Goal: Transaction & Acquisition: Purchase product/service

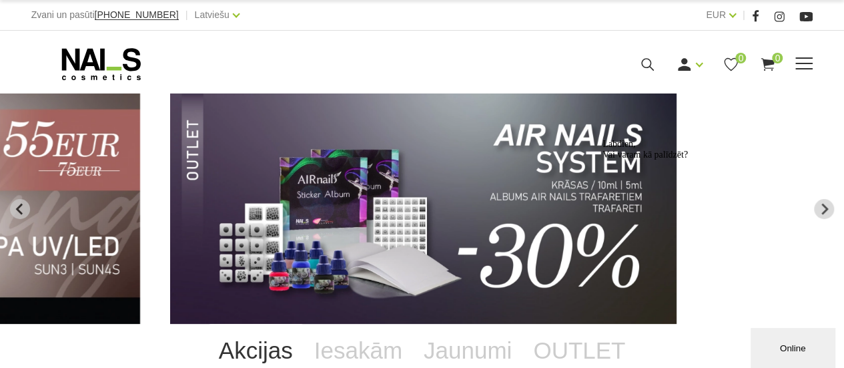
click at [817, 63] on div "Manikīrs Gēllakas Bāzes, topi un praimeri Geli un akrigeli Nagu dizains Manikīr…" at bounding box center [422, 63] width 802 height 33
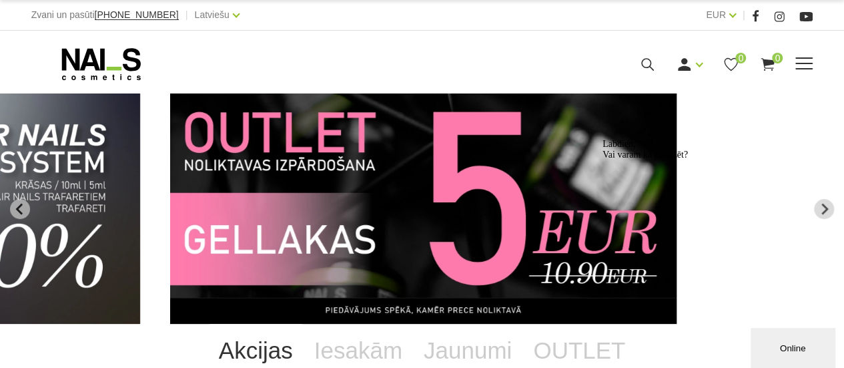
click at [804, 65] on span at bounding box center [803, 63] width 17 height 13
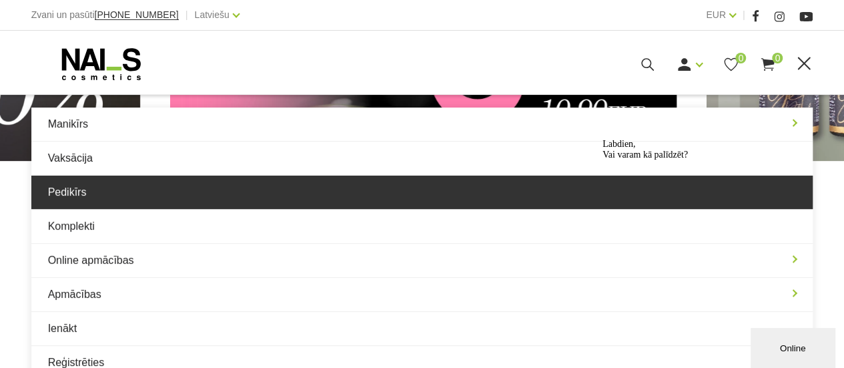
scroll to position [147, 0]
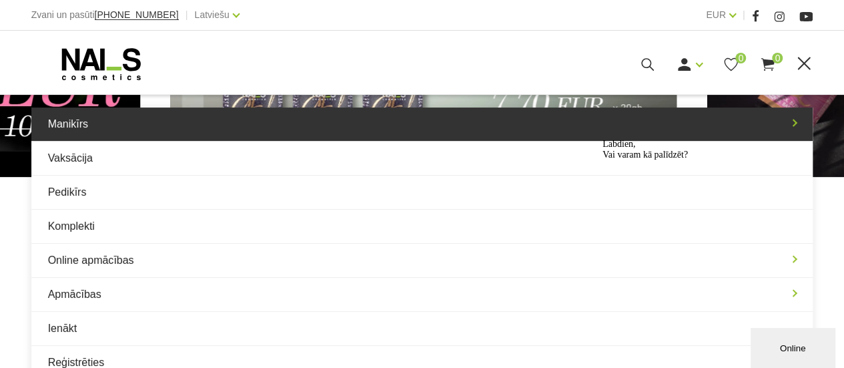
click at [76, 120] on link "Manikīrs" at bounding box center [422, 123] width 782 height 33
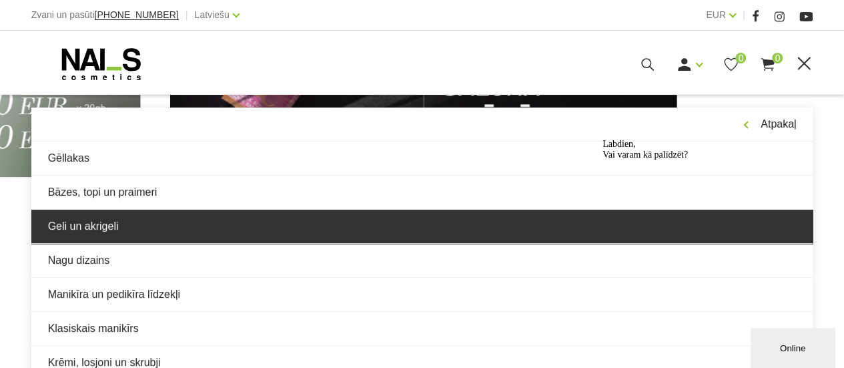
click at [97, 220] on link "Geli un akrigeli" at bounding box center [422, 225] width 782 height 33
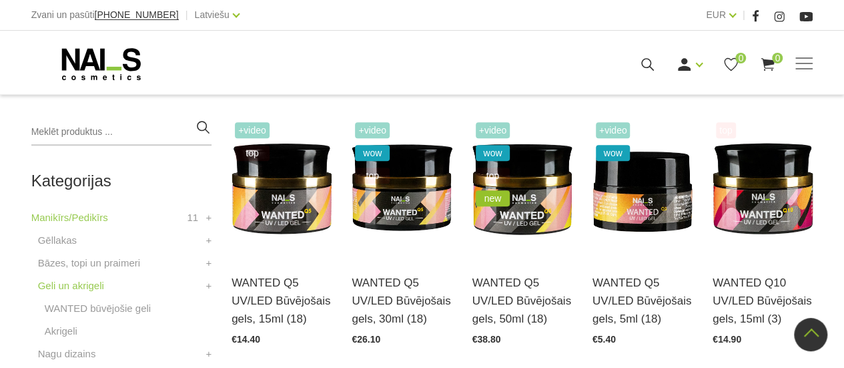
scroll to position [293, 0]
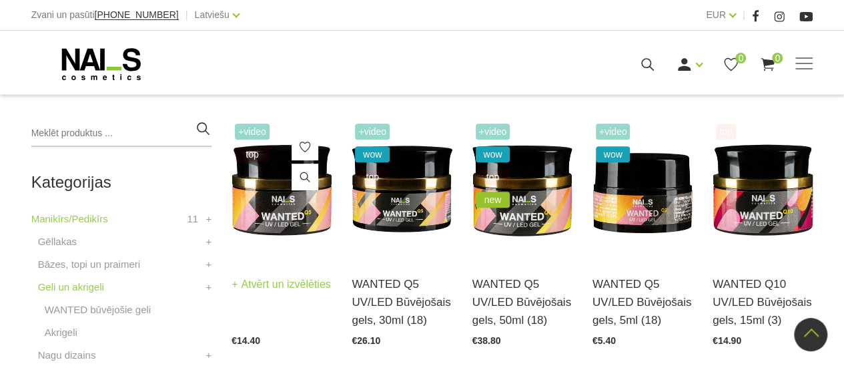
click at [273, 205] on img at bounding box center [281, 189] width 100 height 138
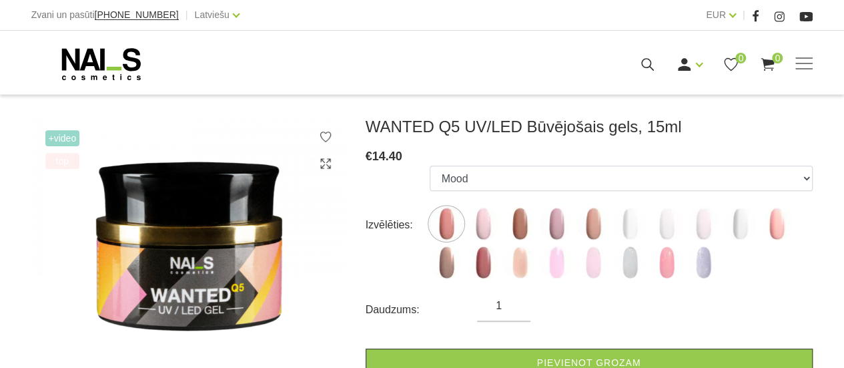
scroll to position [168, 0]
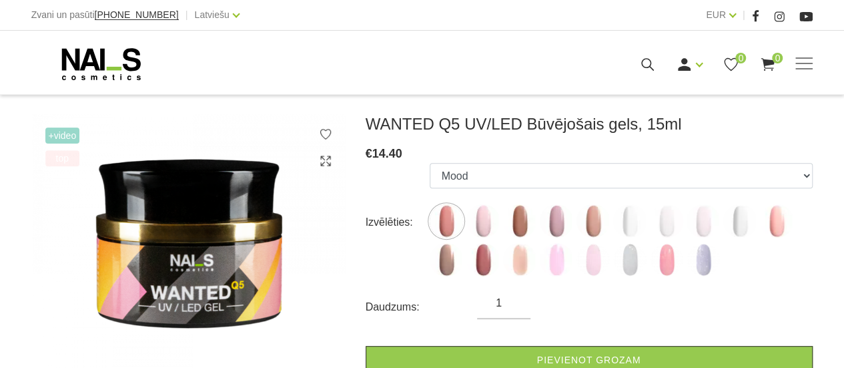
click at [64, 131] on span "+Video" at bounding box center [62, 135] width 35 height 16
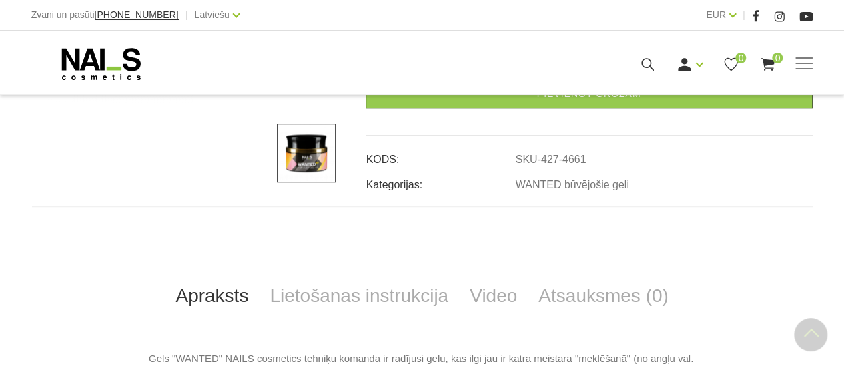
scroll to position [458, 0]
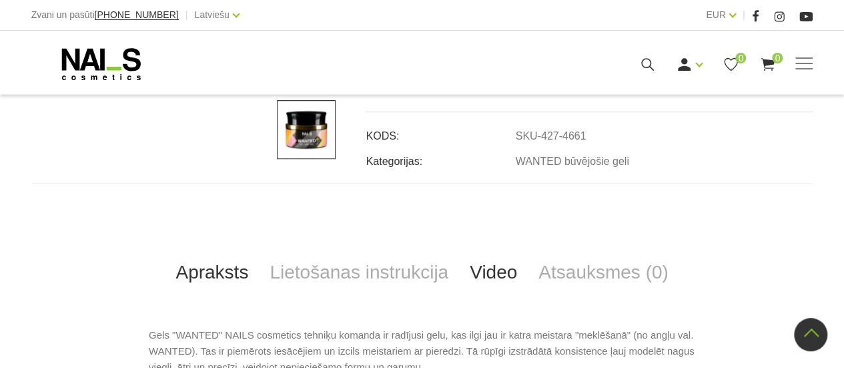
click at [474, 281] on link "Video" at bounding box center [493, 272] width 69 height 44
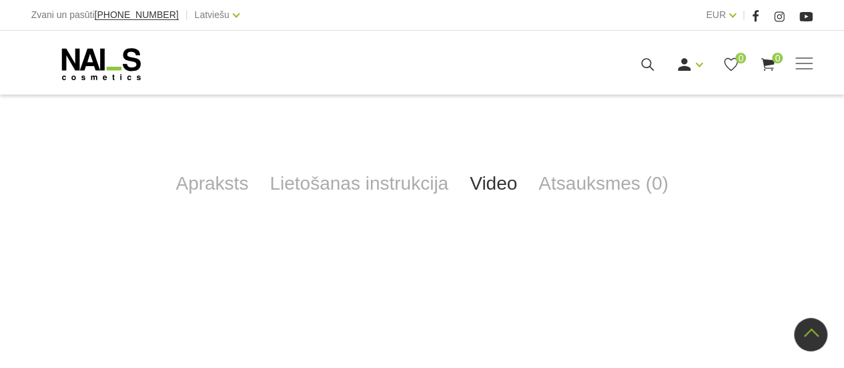
scroll to position [536, 0]
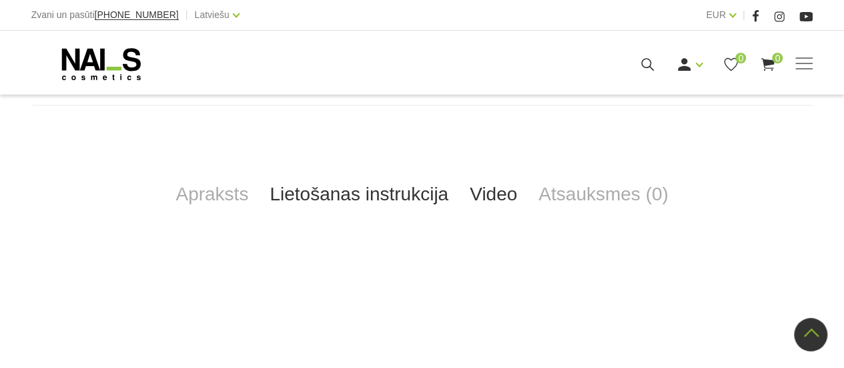
click at [416, 199] on link "Lietošanas instrukcija" at bounding box center [359, 194] width 200 height 44
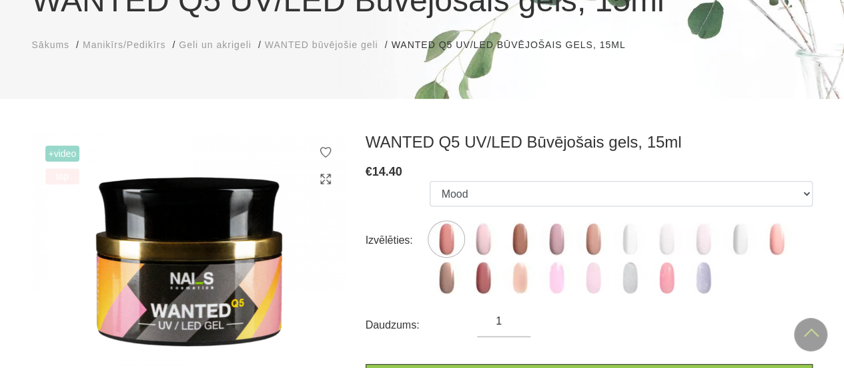
scroll to position [0, 0]
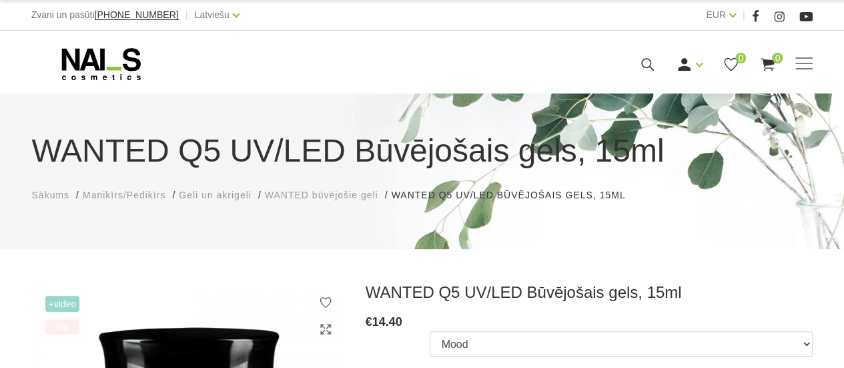
click at [122, 200] on span "Manikīrs/Pedikīrs" at bounding box center [124, 194] width 83 height 11
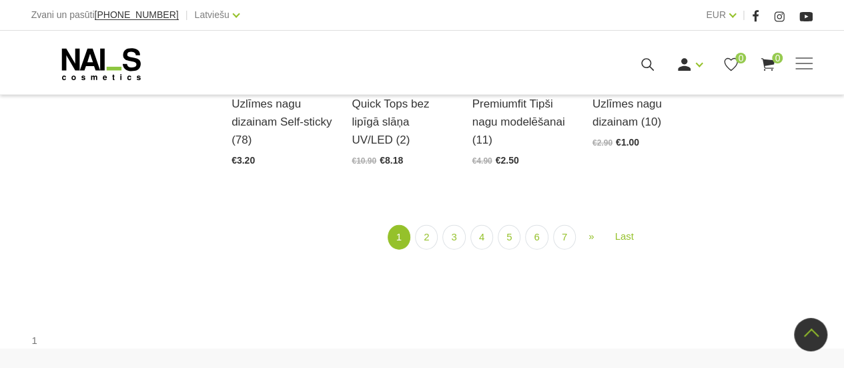
scroll to position [1562, 0]
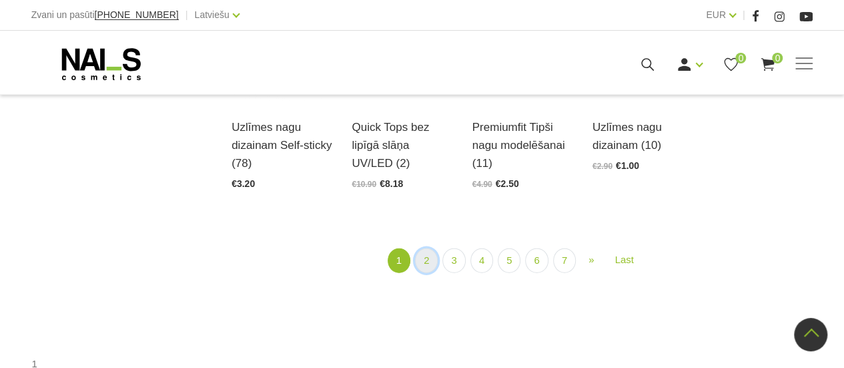
click at [422, 248] on link "2" at bounding box center [426, 260] width 23 height 25
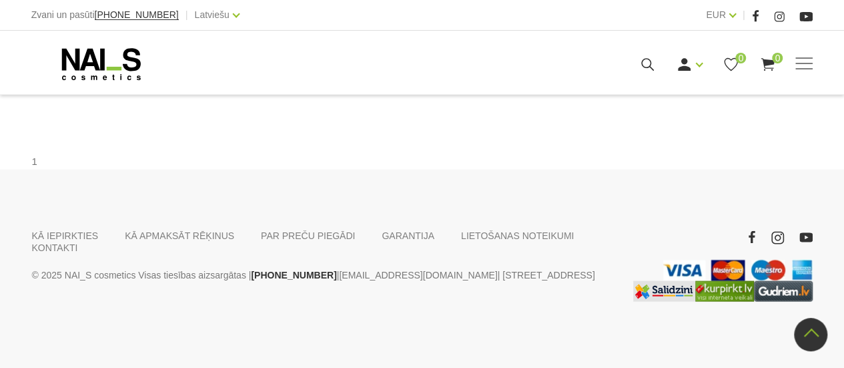
scroll to position [1624, 0]
click at [464, 70] on link "3" at bounding box center [467, 57] width 23 height 25
click at [493, 70] on link "4" at bounding box center [494, 57] width 23 height 25
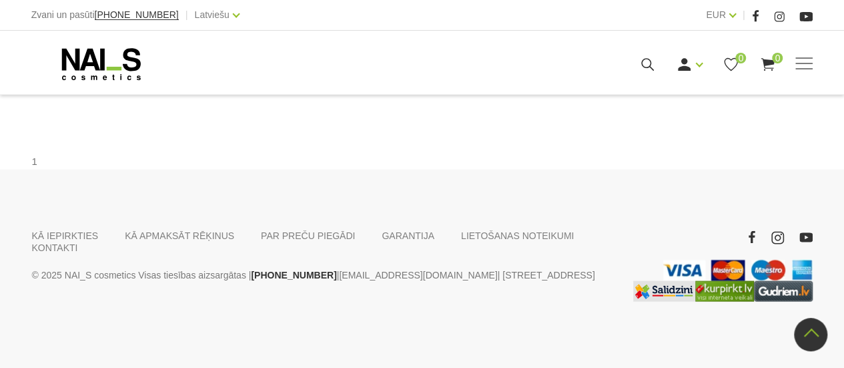
click at [523, 70] on link "5" at bounding box center [522, 57] width 23 height 25
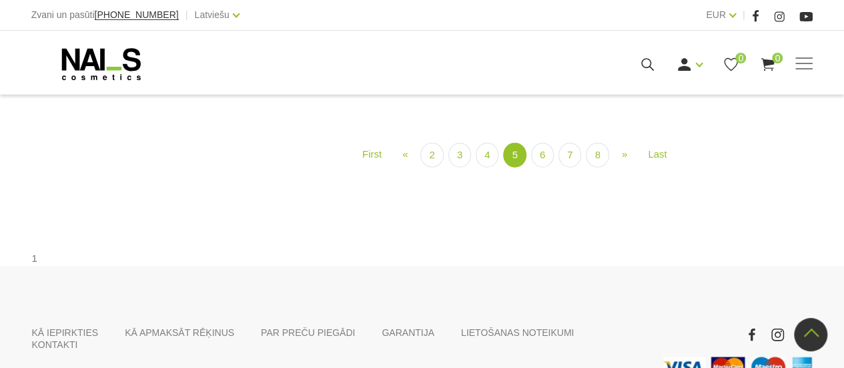
scroll to position [1585, 0]
click at [540, 166] on link "6" at bounding box center [542, 153] width 23 height 25
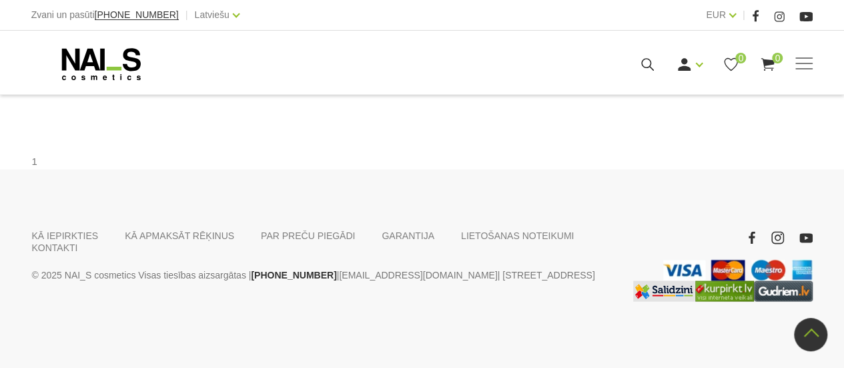
scroll to position [1612, 0]
click at [537, 70] on link "7" at bounding box center [542, 57] width 23 height 25
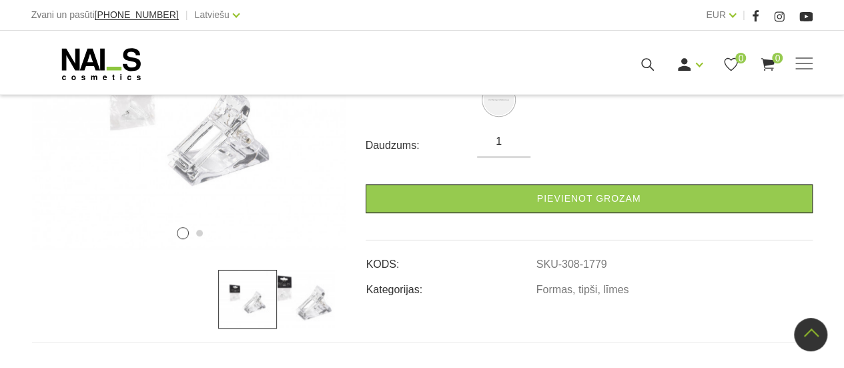
scroll to position [289, 0]
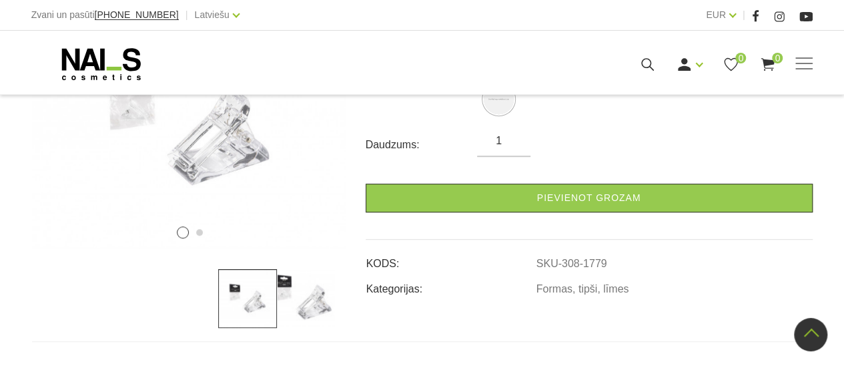
click at [314, 299] on img at bounding box center [306, 298] width 59 height 59
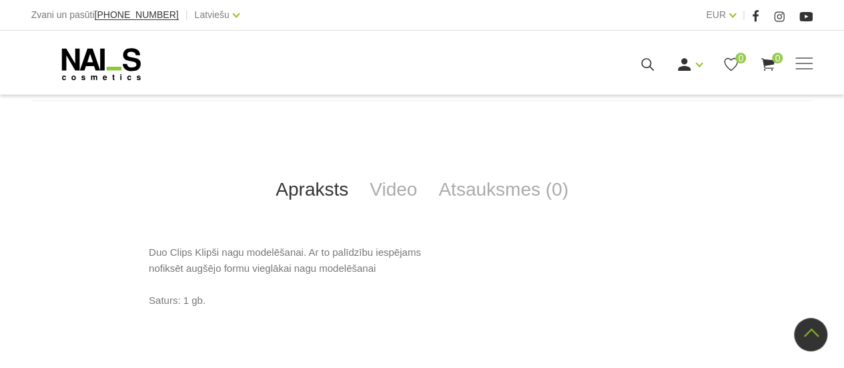
scroll to position [593, 0]
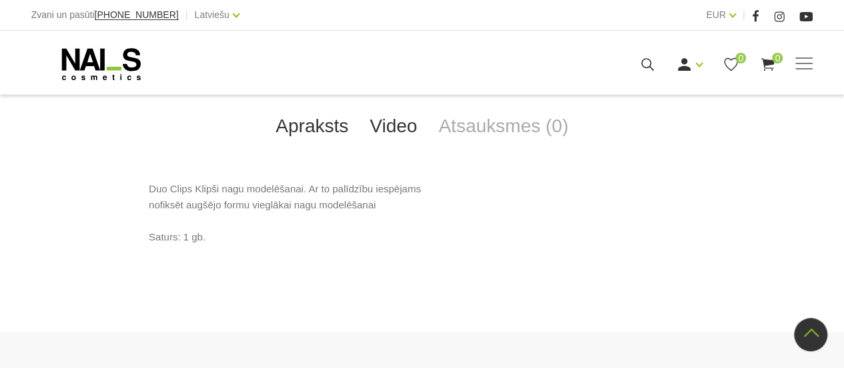
click at [390, 131] on link "Video" at bounding box center [393, 126] width 69 height 44
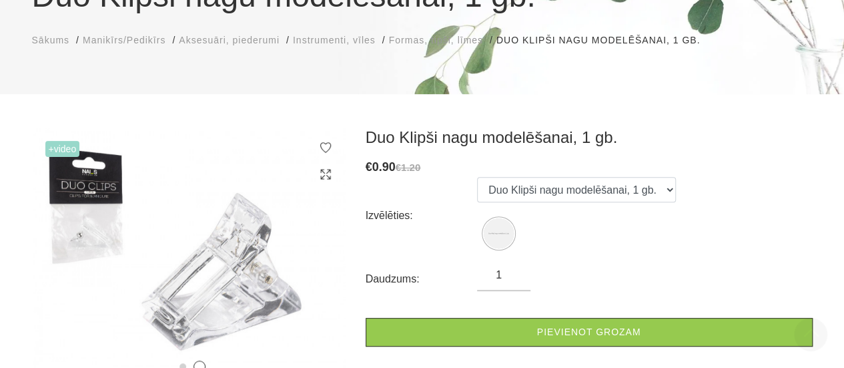
scroll to position [0, 0]
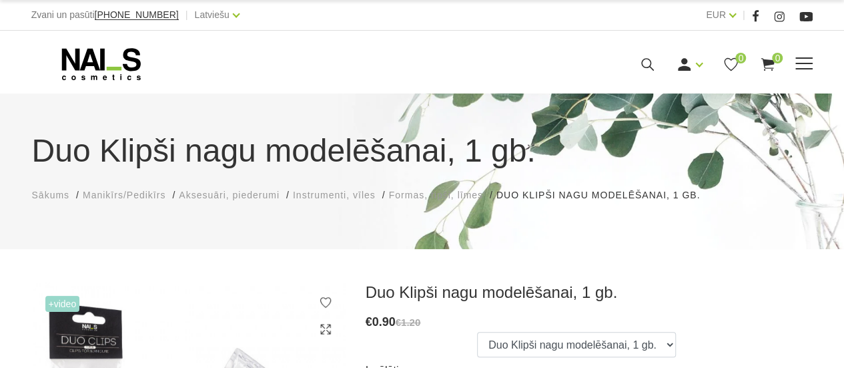
click at [807, 63] on span at bounding box center [803, 63] width 17 height 1
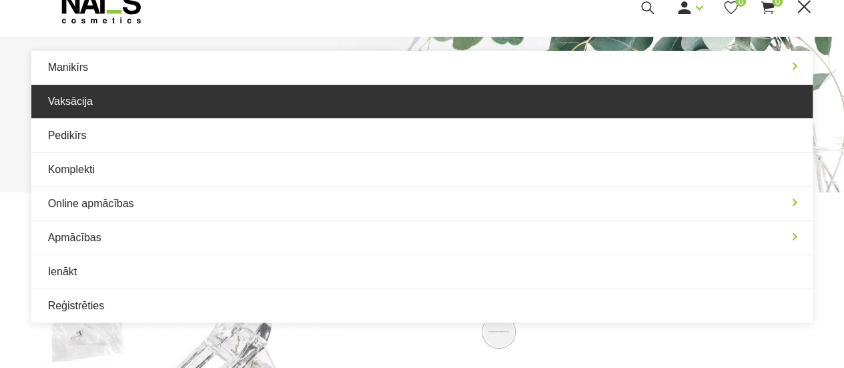
scroll to position [57, 0]
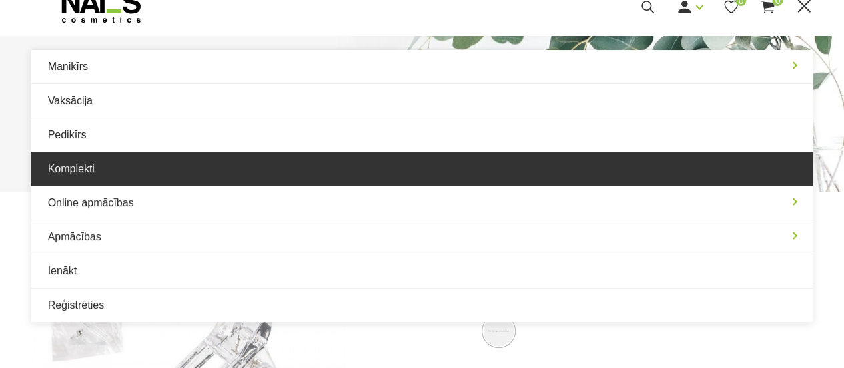
click at [302, 171] on link "Komplekti" at bounding box center [422, 168] width 782 height 33
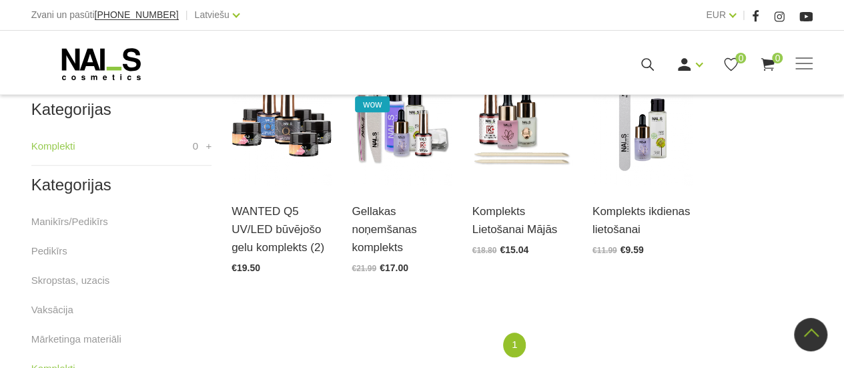
scroll to position [365, 0]
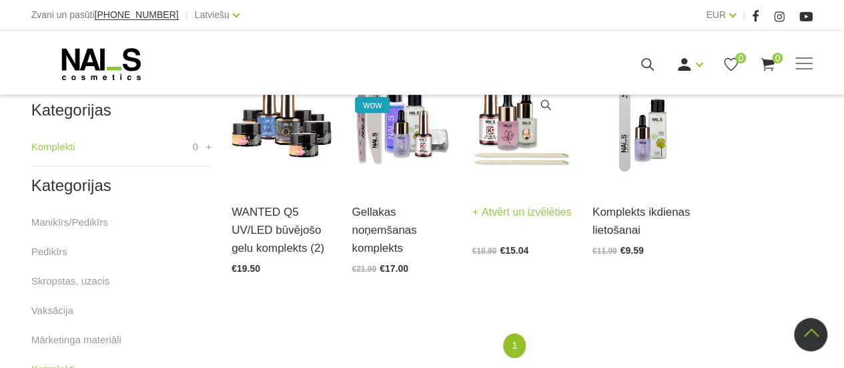
click at [514, 213] on link "Atvērt un izvēlēties" at bounding box center [521, 212] width 99 height 19
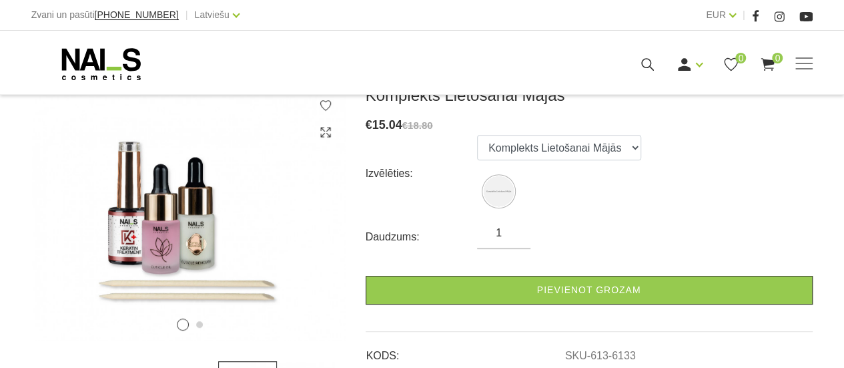
scroll to position [203, 0]
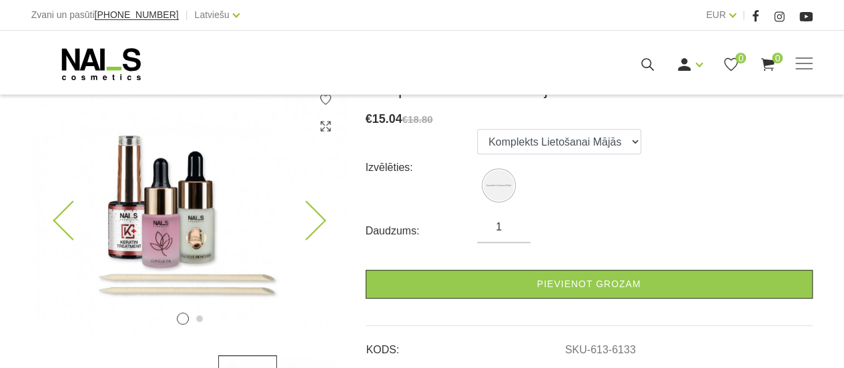
click at [316, 214] on icon at bounding box center [305, 220] width 39 height 39
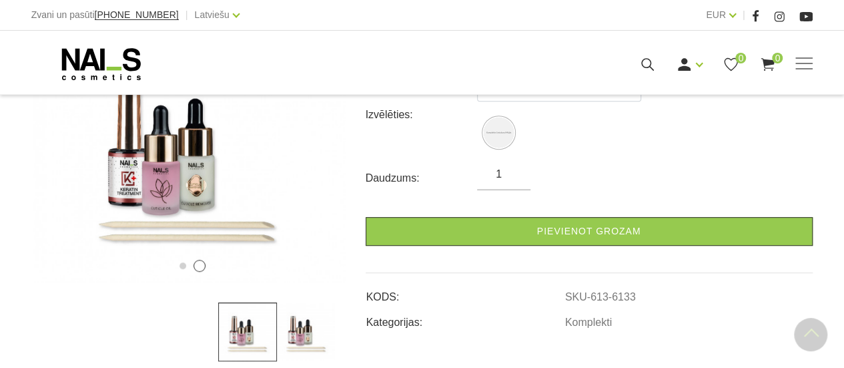
scroll to position [0, 0]
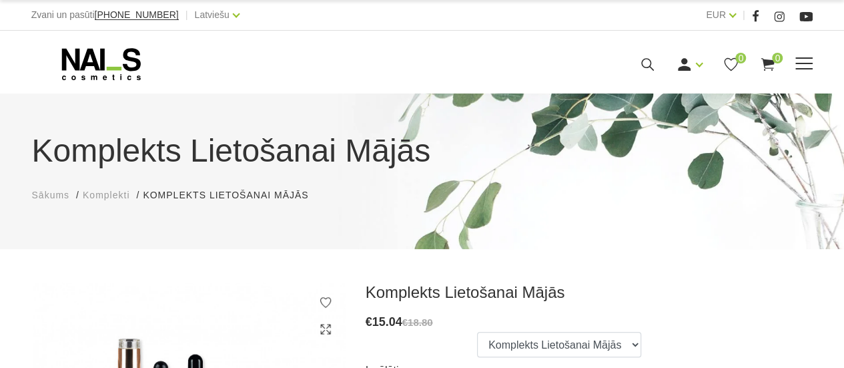
click at [798, 61] on span at bounding box center [803, 63] width 17 height 13
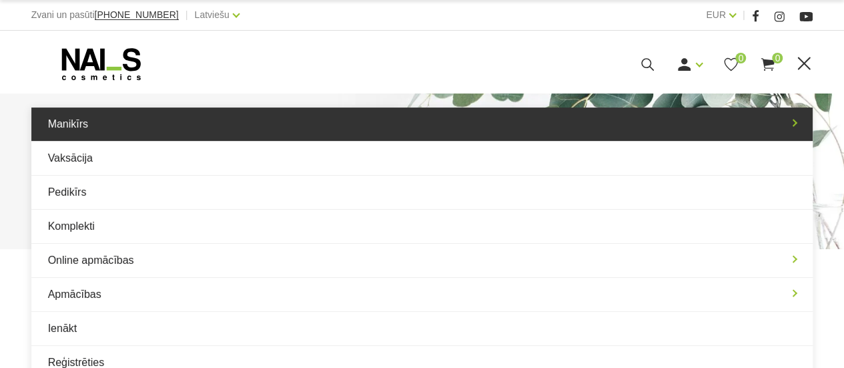
click at [313, 129] on link "Manikīrs" at bounding box center [422, 123] width 782 height 33
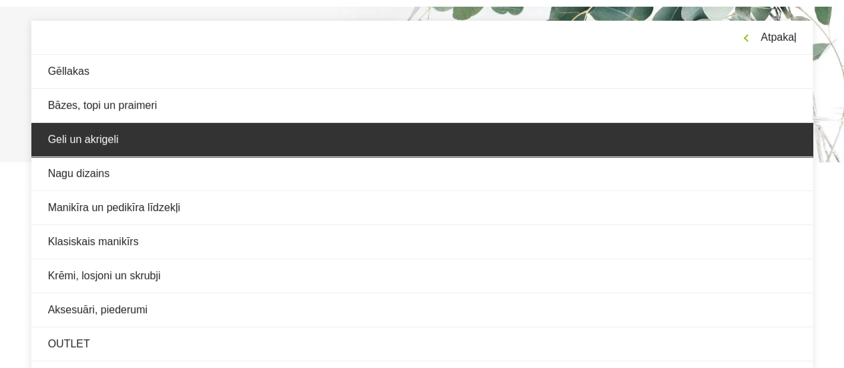
scroll to position [89, 0]
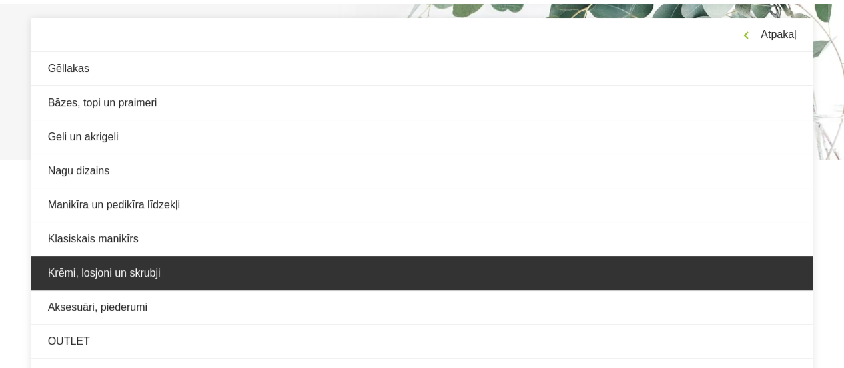
click at [486, 261] on link "Krēmi, losjoni un skrubji" at bounding box center [422, 272] width 782 height 33
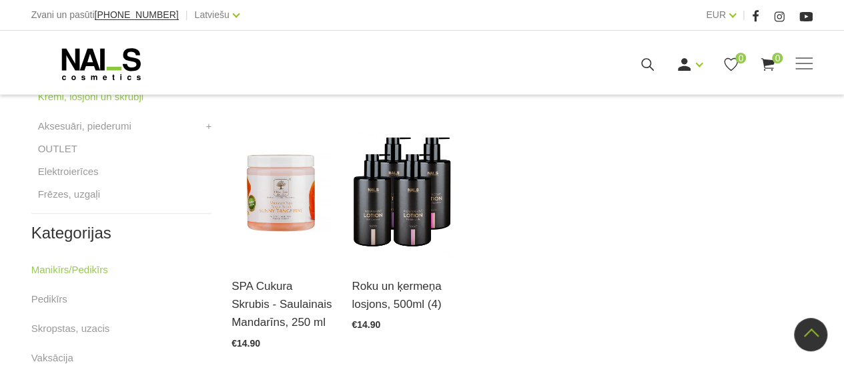
scroll to position [586, 0]
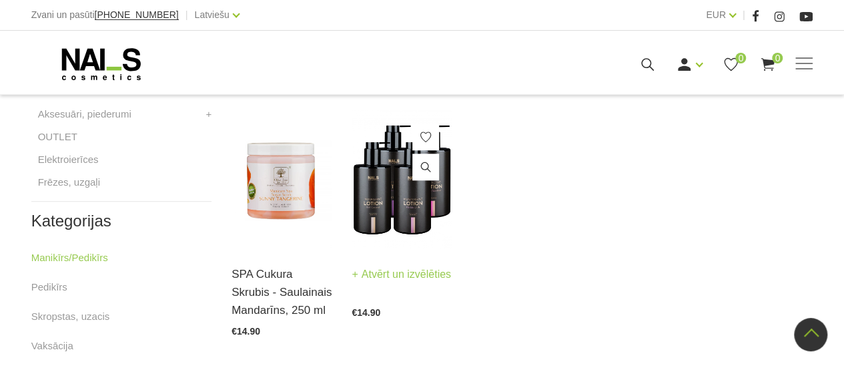
click at [383, 214] on img at bounding box center [402, 179] width 100 height 138
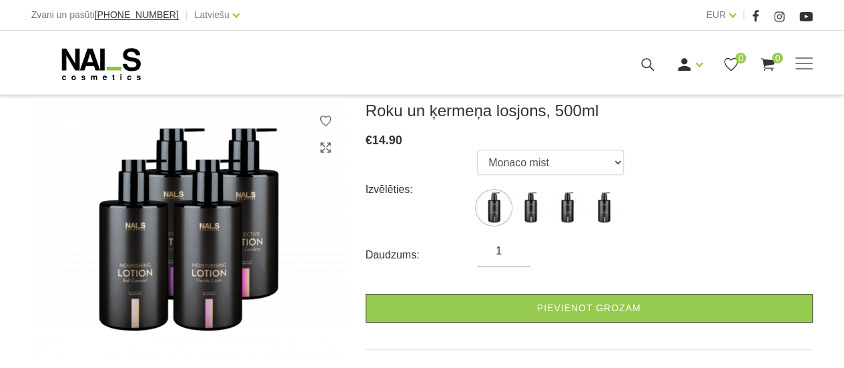
scroll to position [181, 0]
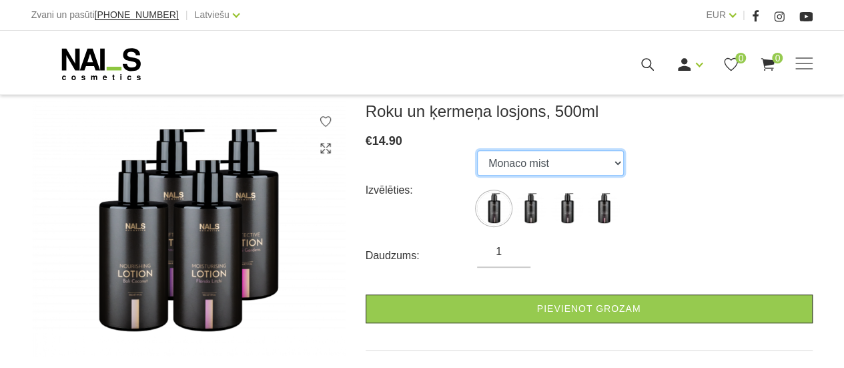
click at [562, 163] on select "Monaco mist Bali coconut [US_STATE] litchi Amalfi gardens" at bounding box center [550, 162] width 147 height 25
click at [748, 140] on div "€ 14.90" at bounding box center [589, 140] width 447 height 19
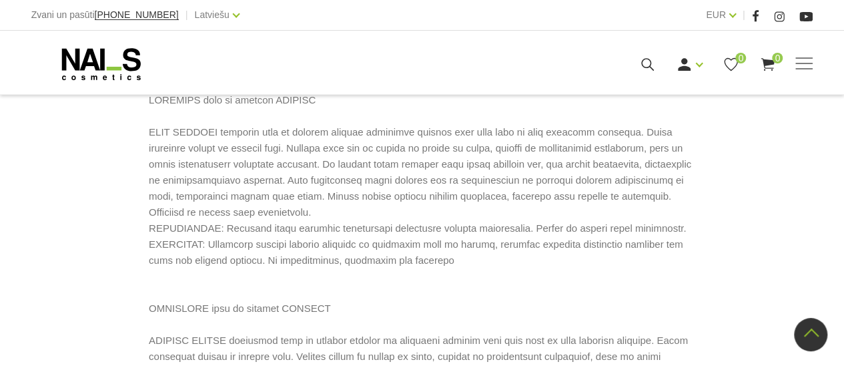
scroll to position [682, 0]
